Goal: Task Accomplishment & Management: Use online tool/utility

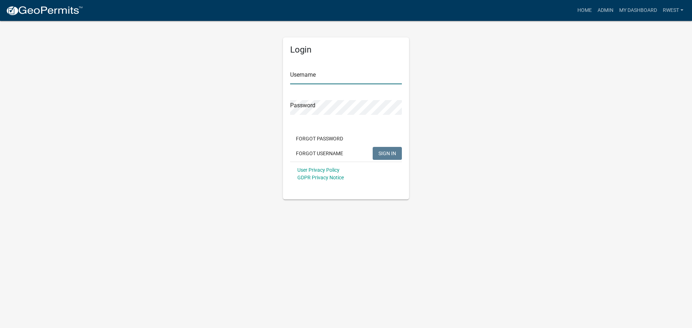
click at [309, 78] on input "Username" at bounding box center [346, 77] width 112 height 15
type input "rwest"
click at [373, 147] on button "SIGN IN" at bounding box center [387, 153] width 29 height 13
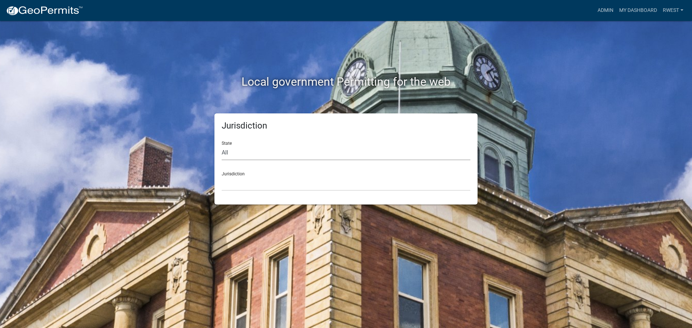
click at [249, 156] on select "All [US_STATE] [US_STATE] [US_STATE] [US_STATE] [US_STATE] [US_STATE] [US_STATE…" at bounding box center [346, 153] width 249 height 15
select select "[US_STATE]"
click at [222, 146] on select "All [US_STATE] [US_STATE] [US_STATE] [US_STATE] [US_STATE] [US_STATE] [US_STATE…" at bounding box center [346, 153] width 249 height 15
click at [242, 185] on select "City of [GEOGRAPHIC_DATA], [US_STATE] [GEOGRAPHIC_DATA], [US_STATE][PERSON_NAME…" at bounding box center [346, 183] width 249 height 15
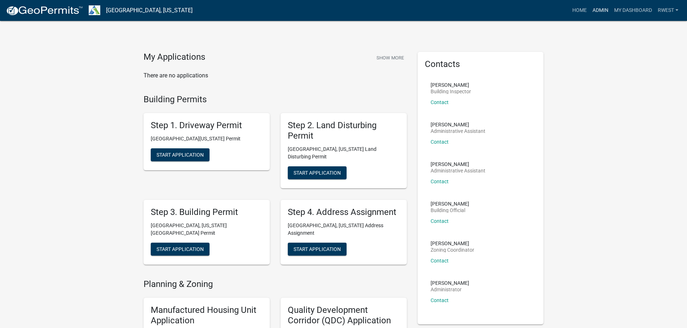
click at [601, 12] on link "Admin" at bounding box center [600, 11] width 22 height 14
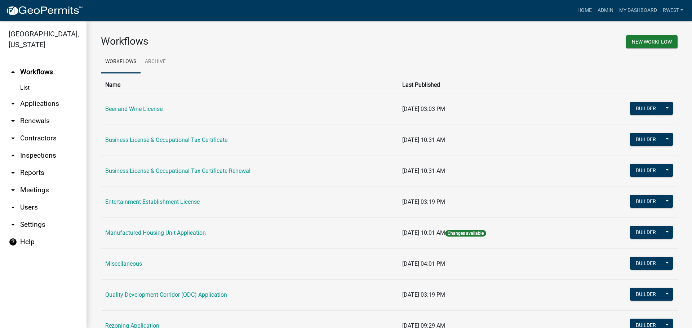
click at [30, 97] on link "arrow_drop_down Applications" at bounding box center [43, 103] width 87 height 17
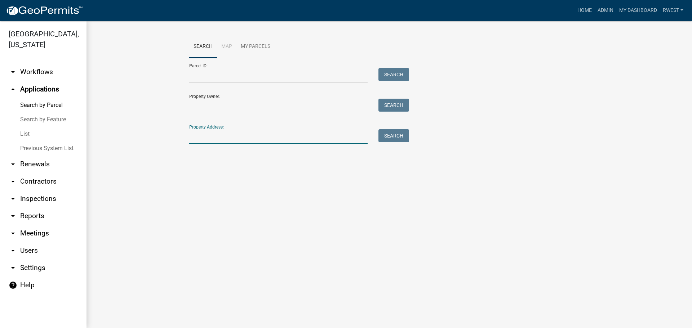
click at [225, 139] on input "Property Address:" at bounding box center [278, 136] width 178 height 15
type input "[STREET_ADDRESS][PERSON_NAME]"
click at [398, 138] on button "Search" at bounding box center [393, 135] width 31 height 13
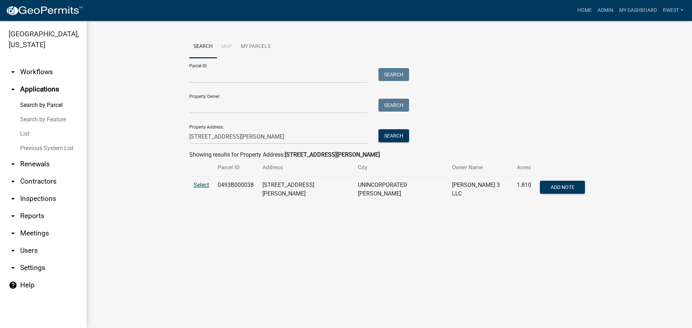
click at [203, 187] on span "Select" at bounding box center [201, 185] width 15 height 7
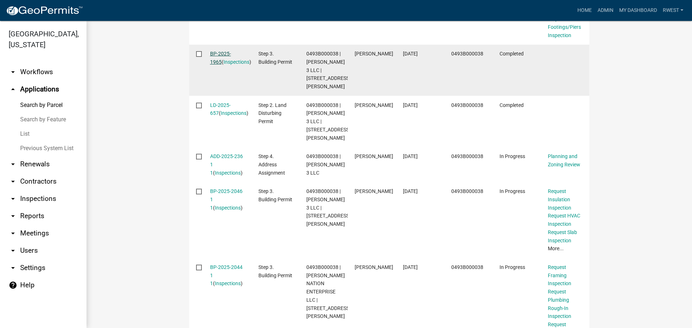
scroll to position [344, 0]
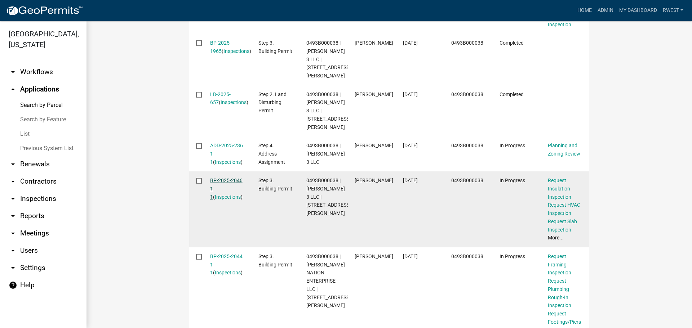
click at [216, 195] on link "BP-2025-2046 1 1" at bounding box center [226, 189] width 32 height 22
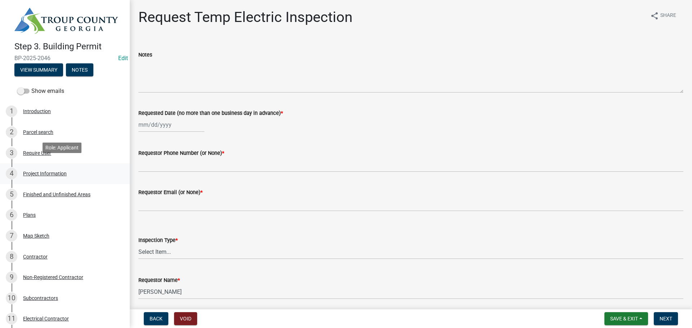
scroll to position [36, 0]
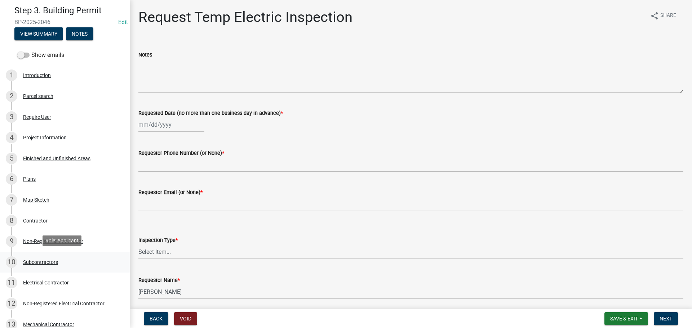
click at [14, 260] on div "10" at bounding box center [12, 263] width 12 height 12
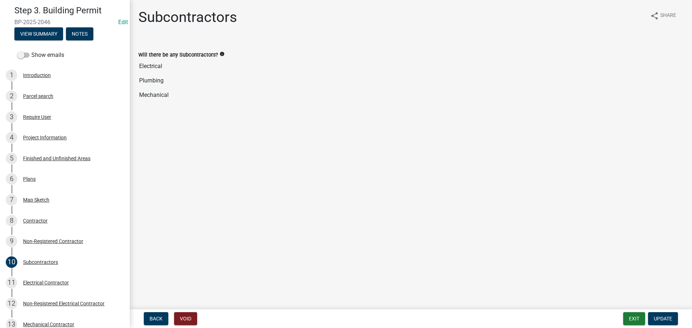
click at [150, 67] on input "Electrical" at bounding box center [410, 66] width 545 height 14
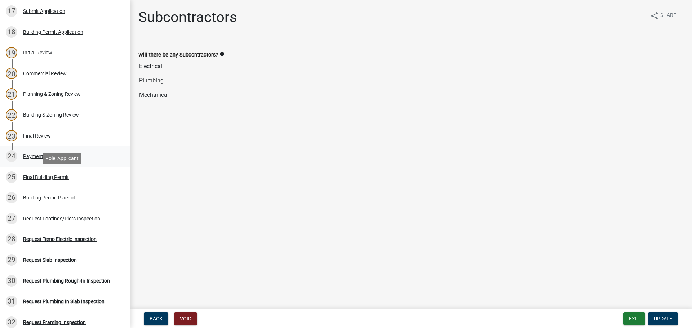
scroll to position [469, 0]
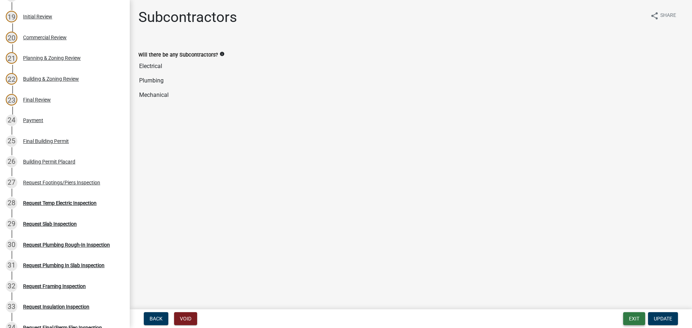
click at [633, 318] on button "Exit" at bounding box center [634, 319] width 22 height 13
